Goal: Information Seeking & Learning: Check status

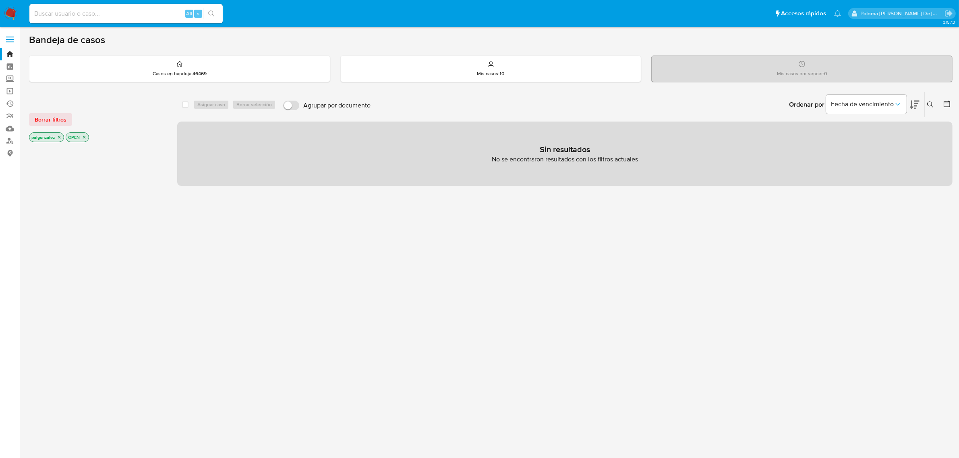
click at [120, 13] on input at bounding box center [125, 13] width 193 height 10
paste input "226644968"
type input "226644968"
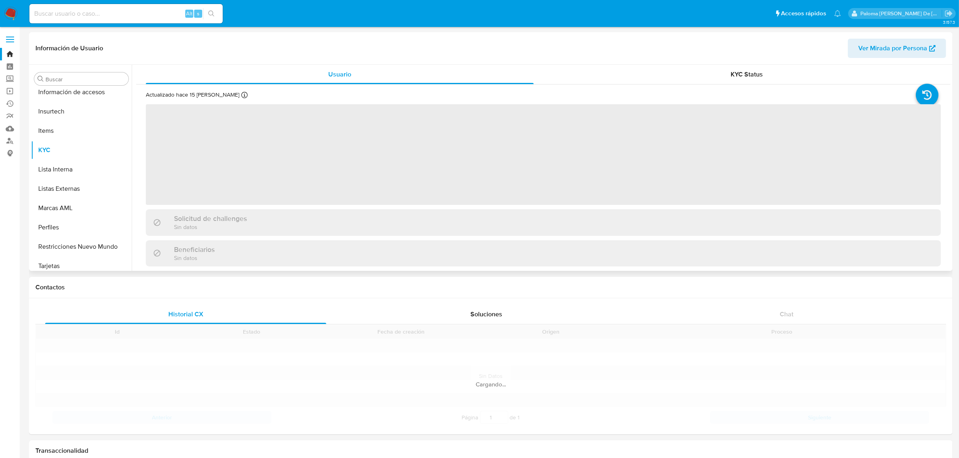
scroll to position [339, 0]
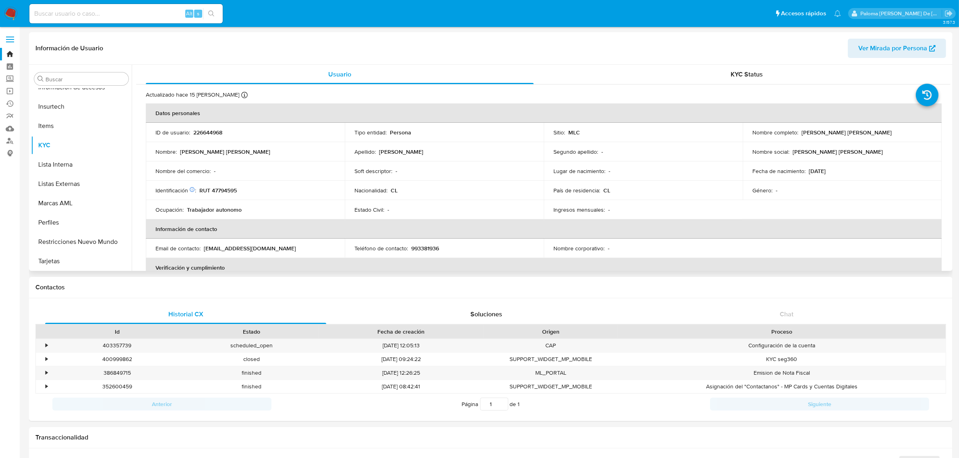
select select "10"
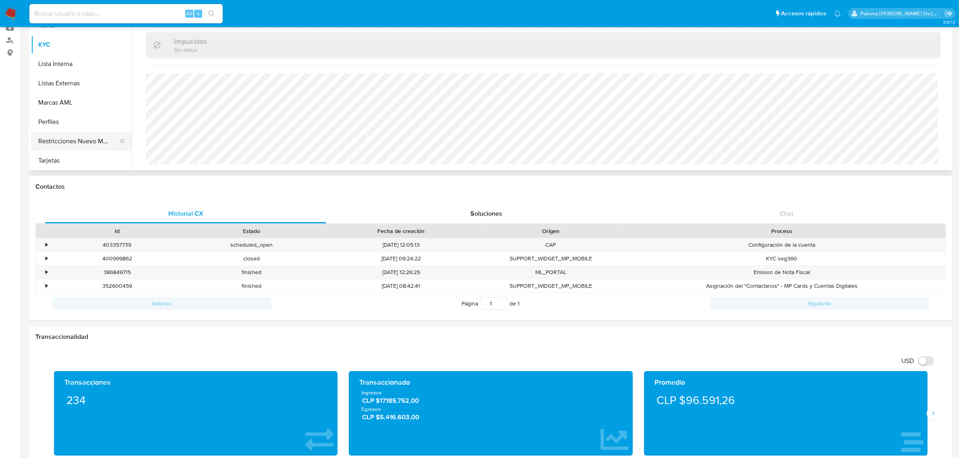
click at [74, 140] on button "Restricciones Nuevo Mundo" at bounding box center [78, 141] width 94 height 19
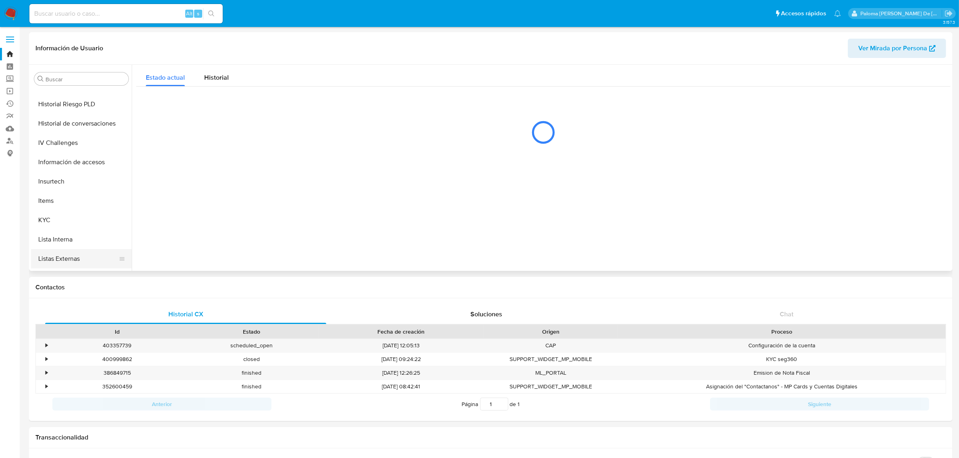
scroll to position [239, 0]
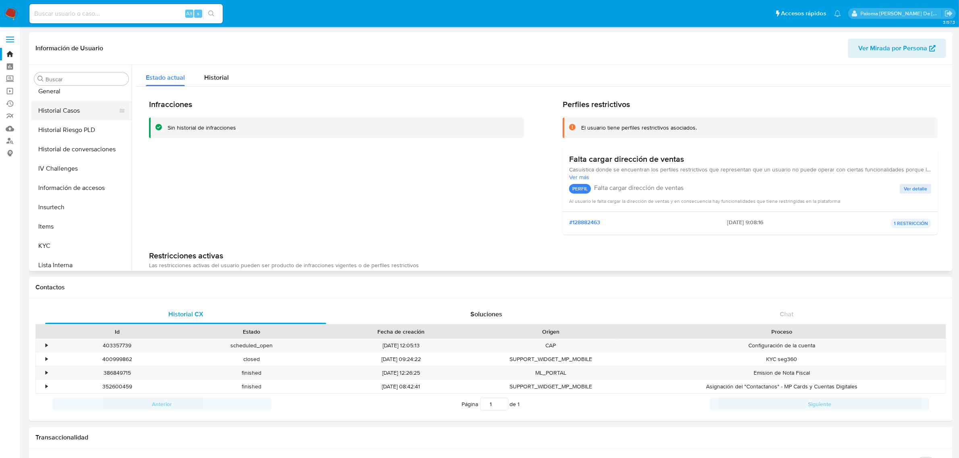
click at [67, 115] on button "Historial Casos" at bounding box center [78, 110] width 94 height 19
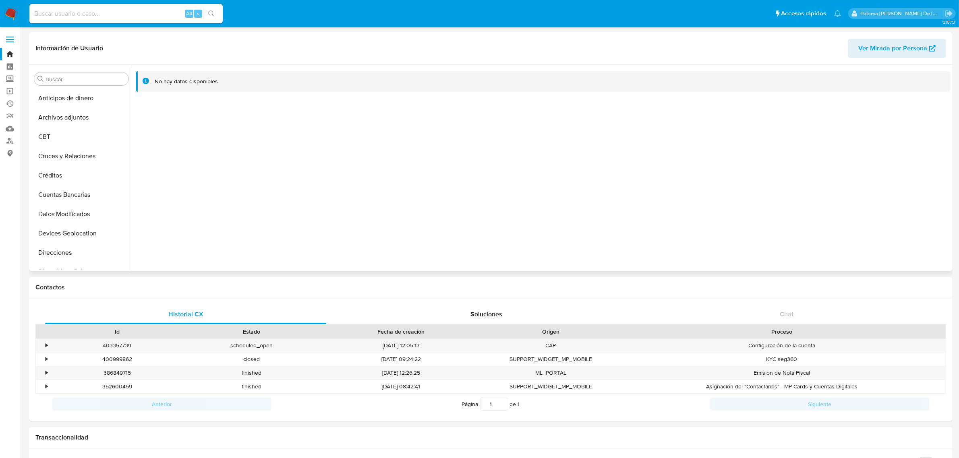
scroll to position [50, 0]
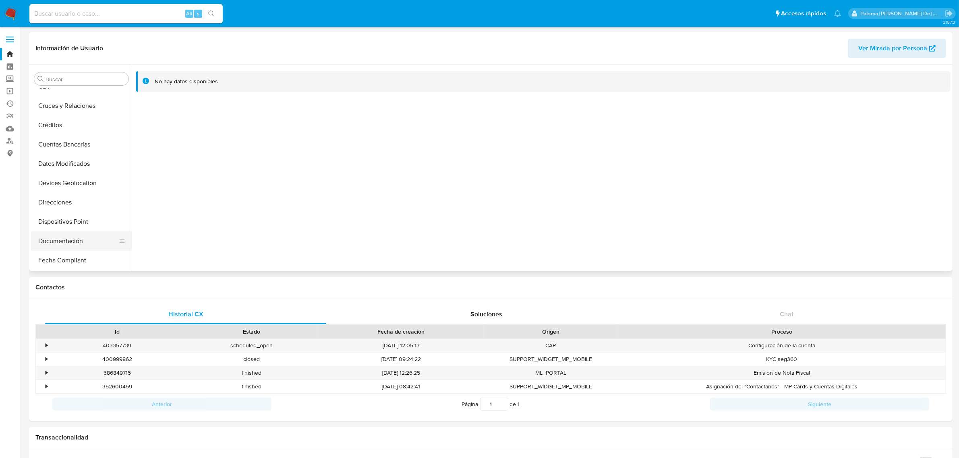
click at [61, 242] on button "Documentación" at bounding box center [78, 241] width 94 height 19
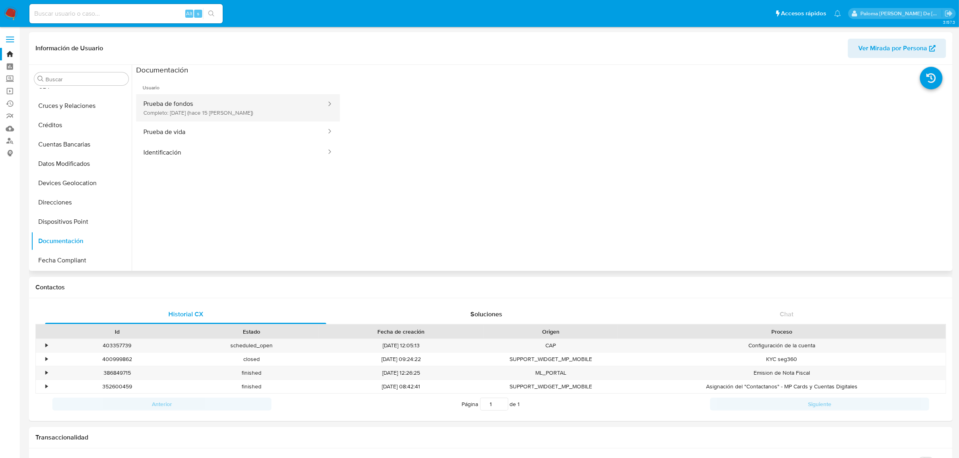
click at [192, 112] on button "Prueba de fondos Completo: 20/08/2025 (hace 15 días)" at bounding box center [231, 107] width 191 height 27
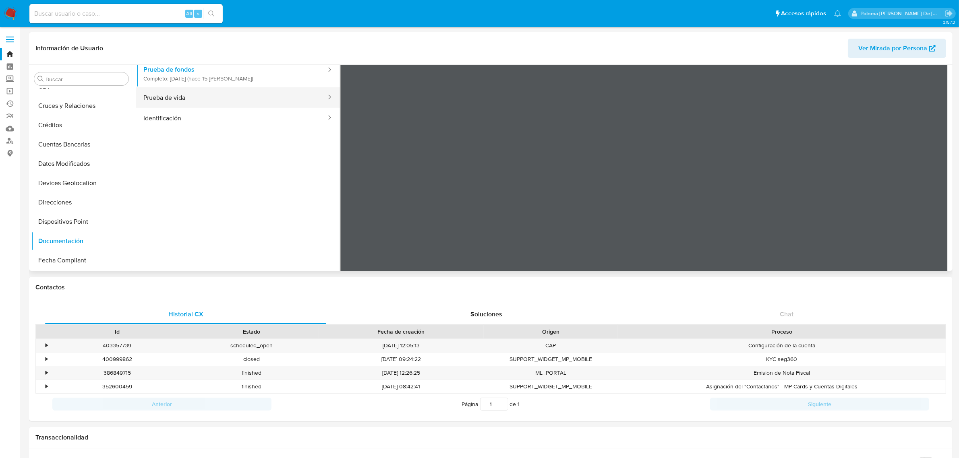
scroll to position [70, 0]
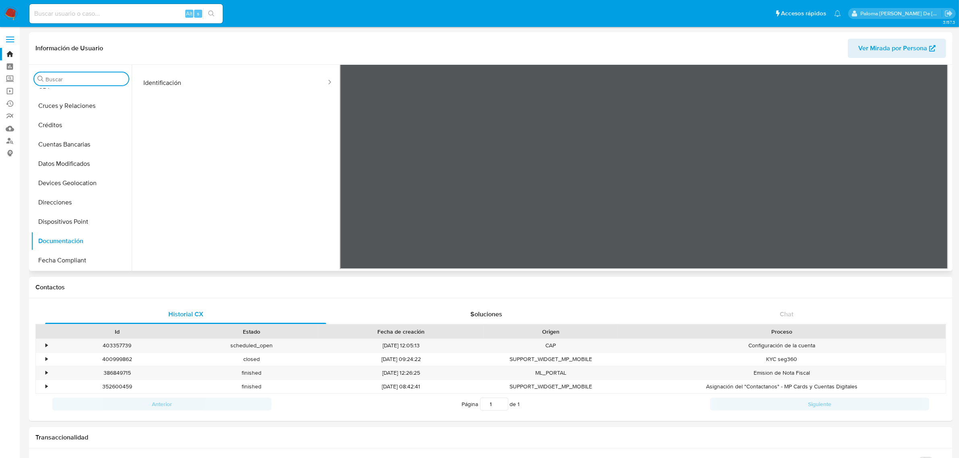
click at [72, 77] on input "Buscar" at bounding box center [86, 79] width 80 height 7
type input "kyc"
click at [49, 115] on button "KYC" at bounding box center [78, 117] width 94 height 19
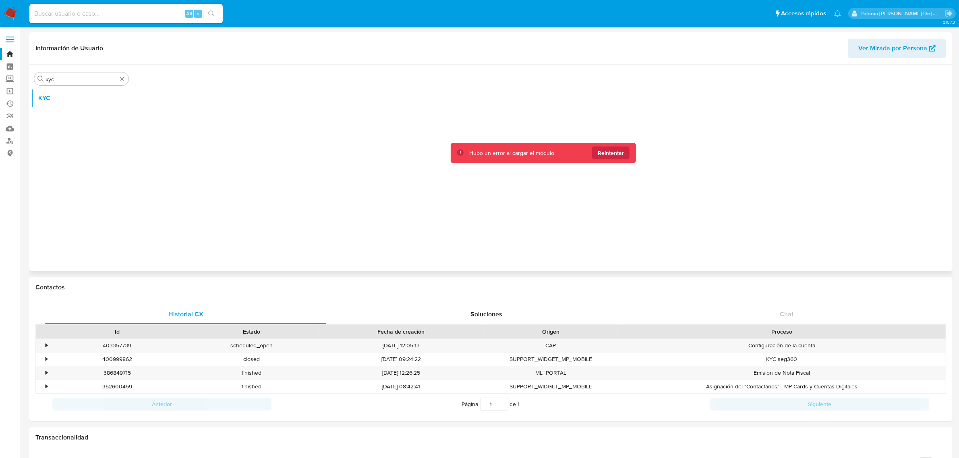
click at [608, 153] on span "Reintentar" at bounding box center [611, 153] width 26 height 13
click at [49, 95] on button "KYC" at bounding box center [78, 98] width 94 height 19
click at [3, 11] on nav "Pausado Ver notificaciones Alt s Accesos rápidos Presiona las siguientes teclas…" at bounding box center [479, 13] width 959 height 27
click at [45, 15] on input at bounding box center [125, 13] width 193 height 10
click at [149, 15] on input at bounding box center [125, 13] width 193 height 10
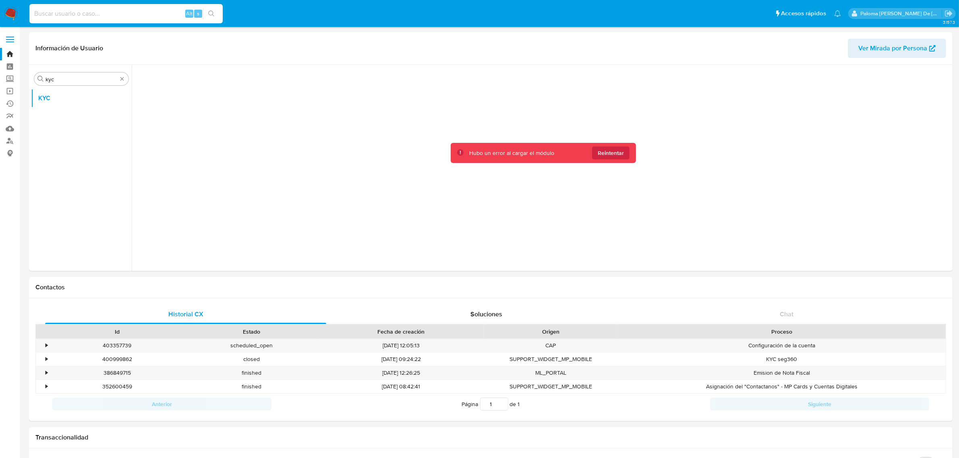
paste input "226644968"
type input "226644968"
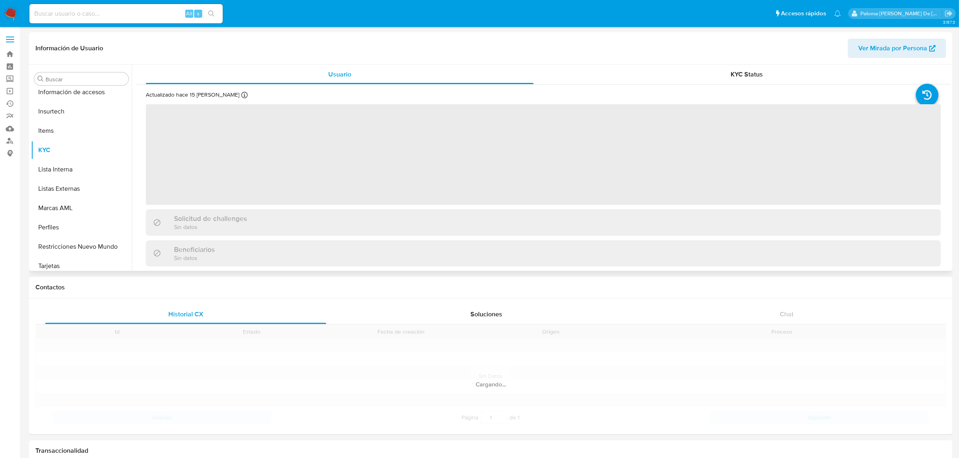
scroll to position [339, 0]
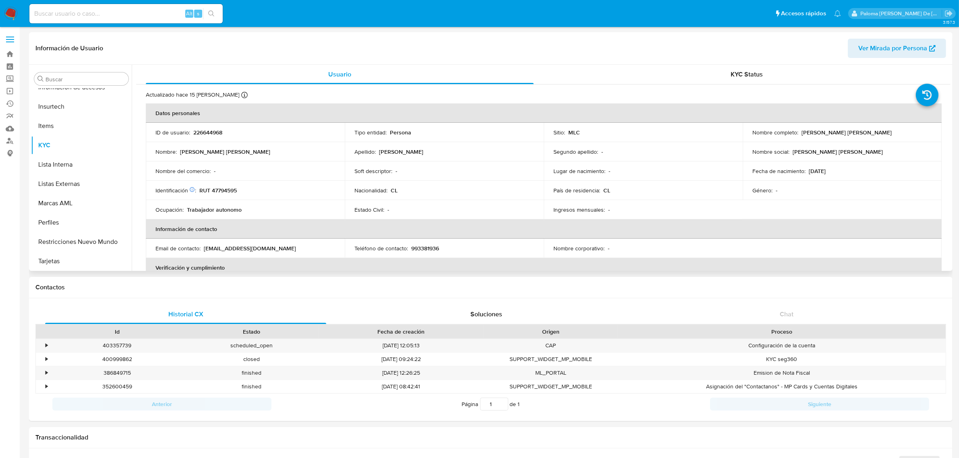
select select "10"
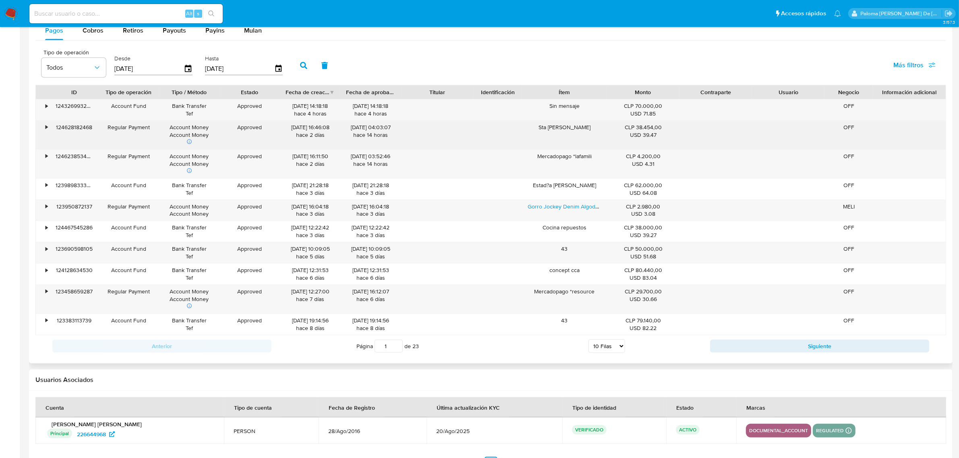
scroll to position [755, 0]
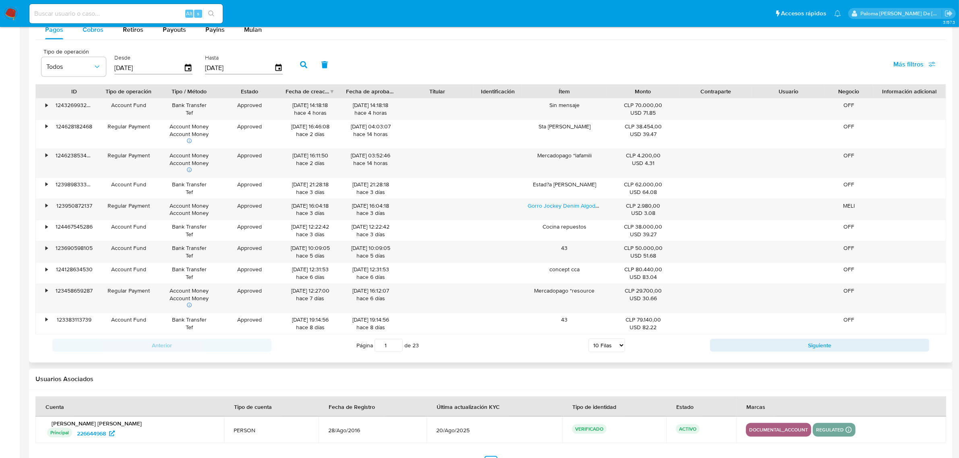
click at [93, 33] on span "Cobros" at bounding box center [93, 29] width 21 height 9
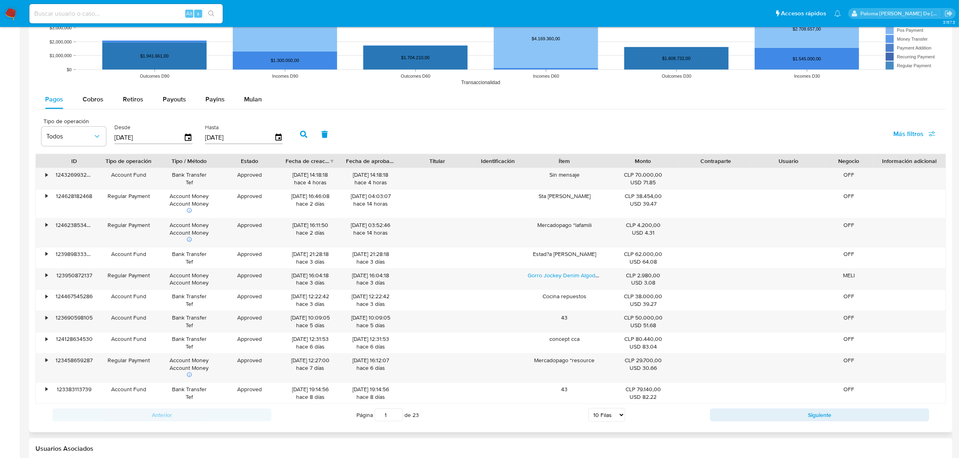
select select "10"
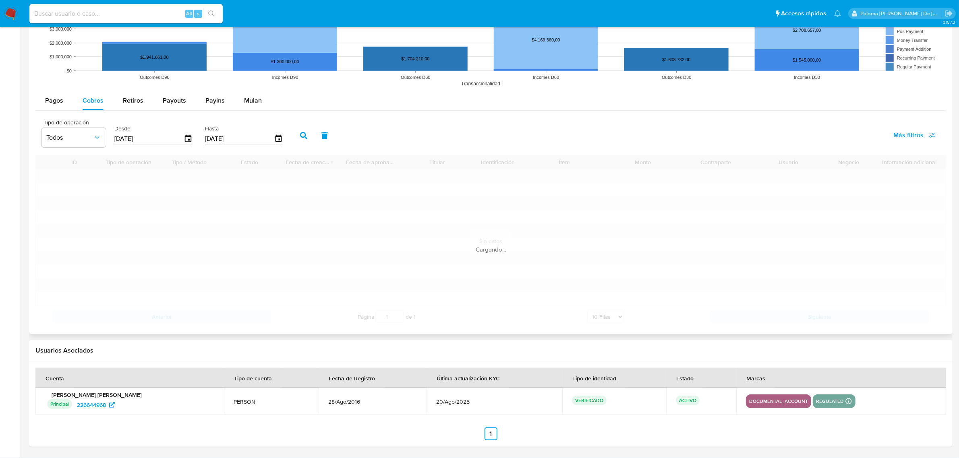
scroll to position [755, 0]
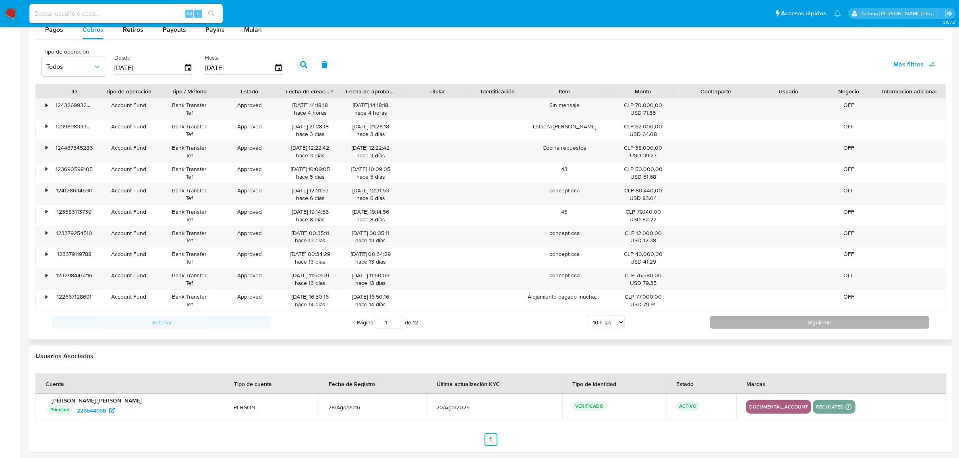
click at [819, 323] on button "Siguiente" at bounding box center [819, 322] width 219 height 13
click at [819, 324] on button "Siguiente" at bounding box center [819, 322] width 219 height 13
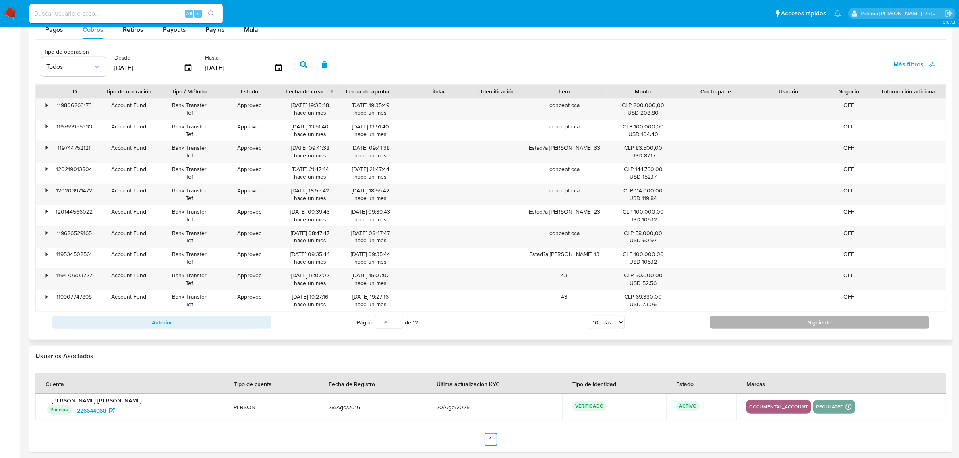
click at [819, 324] on button "Siguiente" at bounding box center [819, 322] width 219 height 13
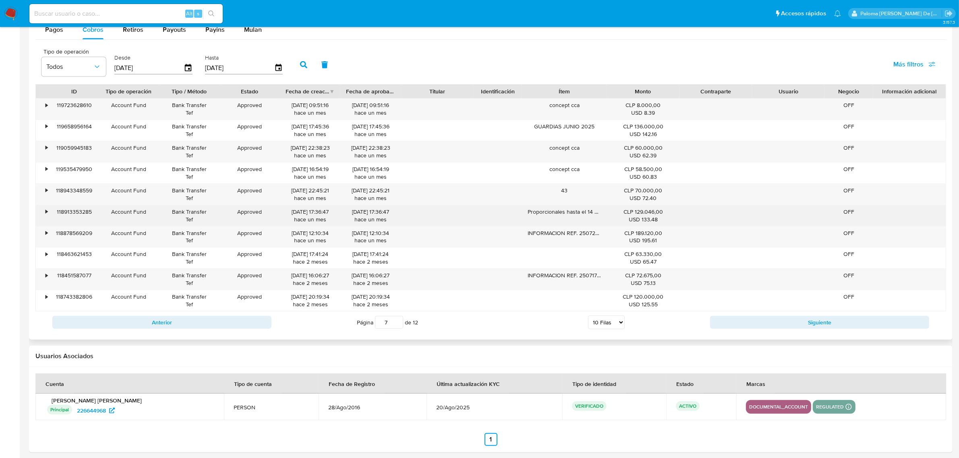
click at [587, 215] on div "Proporcionales hasta el 14 de [PERSON_NAME]" at bounding box center [564, 215] width 85 height 21
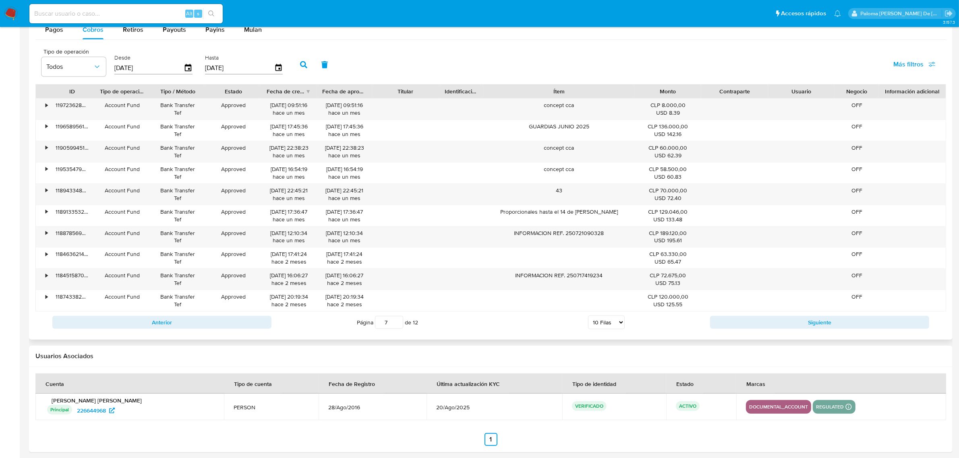
drag, startPoint x: 605, startPoint y: 97, endPoint x: 671, endPoint y: 99, distance: 66.5
click at [671, 98] on div "ID Tipo de operación Tipo / Método Estado Fecha de creación Fecha de aprobación…" at bounding box center [491, 92] width 910 height 14
click at [810, 324] on button "Siguiente" at bounding box center [819, 322] width 219 height 13
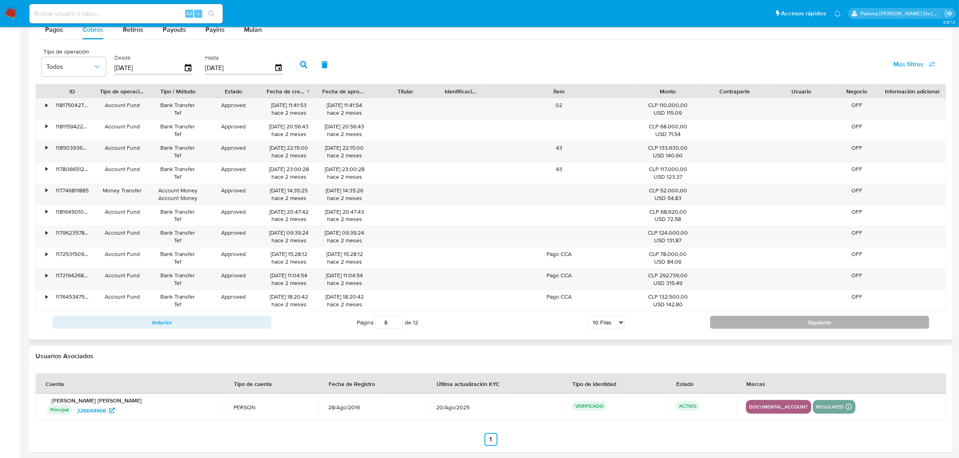
click at [810, 324] on button "Siguiente" at bounding box center [819, 322] width 219 height 13
click at [809, 322] on button "Siguiente" at bounding box center [819, 322] width 219 height 13
type input "10"
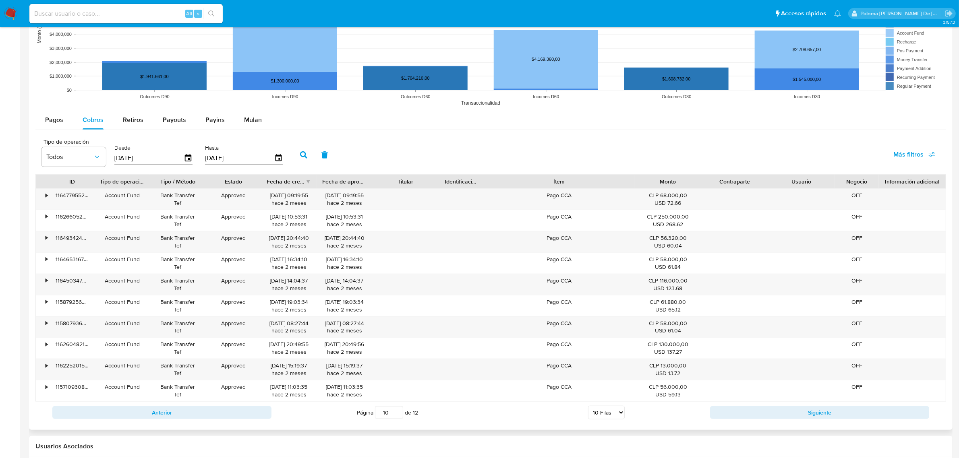
scroll to position [654, 0]
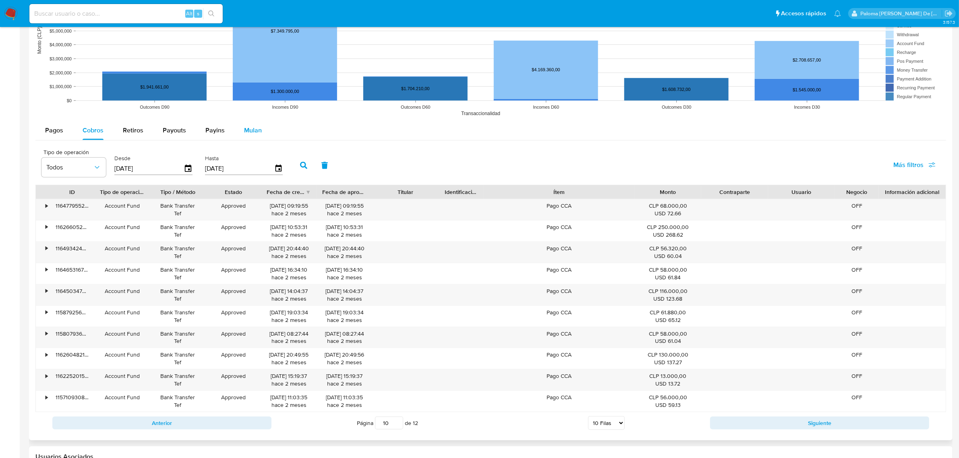
click at [254, 131] on span "Mulan" at bounding box center [253, 130] width 18 height 9
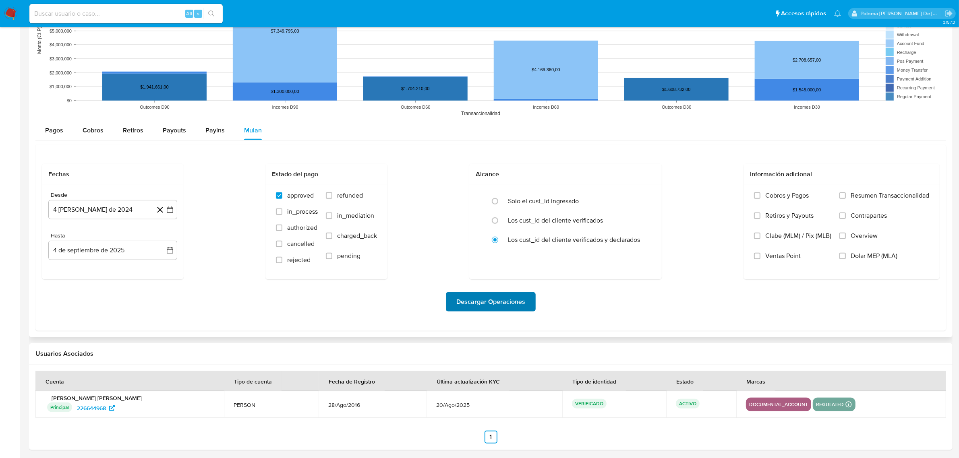
click at [497, 302] on span "Descargar Operaciones" at bounding box center [490, 302] width 69 height 18
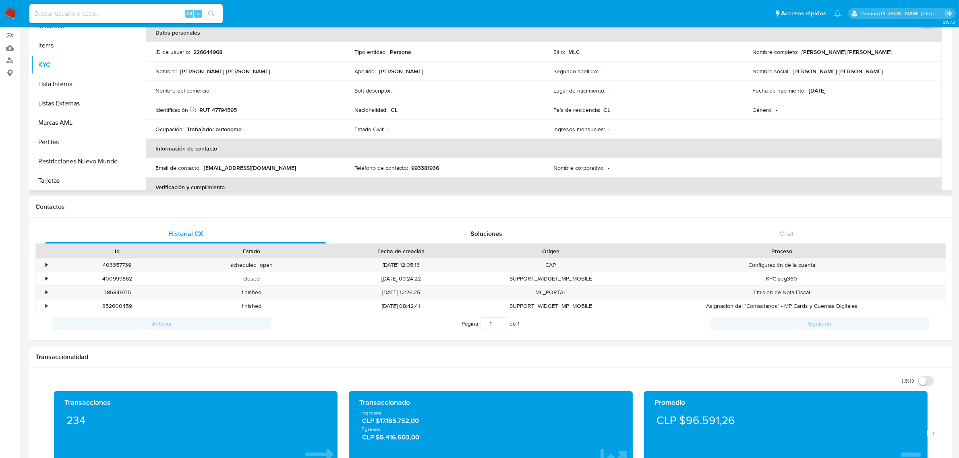
scroll to position [0, 0]
